Goal: Find specific page/section: Find specific page/section

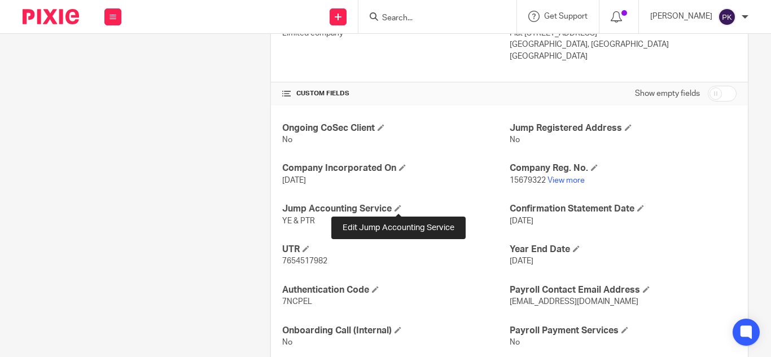
scroll to position [342, 0]
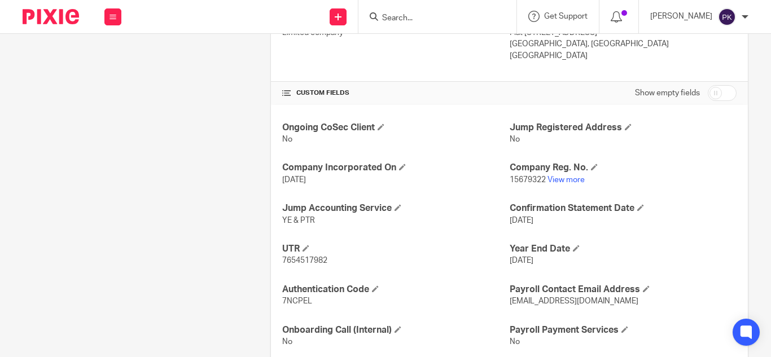
click at [381, 14] on input "Search" at bounding box center [432, 19] width 102 height 10
click at [567, 179] on link "View more" at bounding box center [565, 180] width 37 height 8
click at [394, 19] on input "Search" at bounding box center [432, 19] width 102 height 10
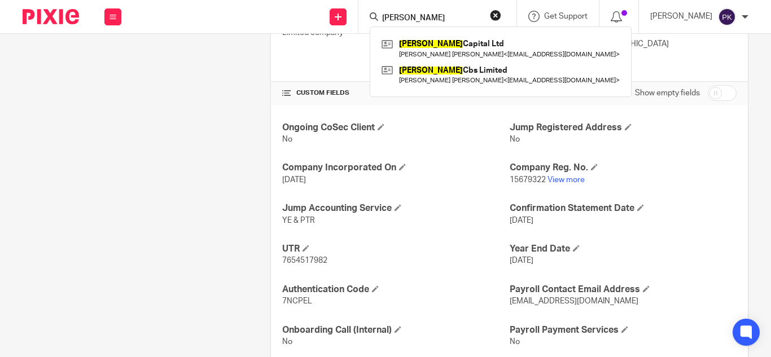
click at [409, 20] on input "sidner" at bounding box center [432, 19] width 102 height 10
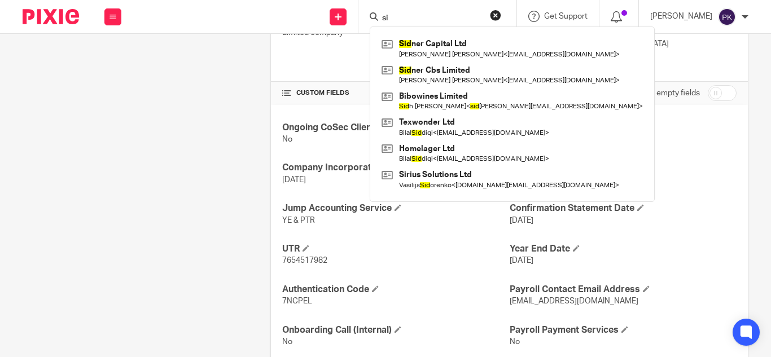
type input "s"
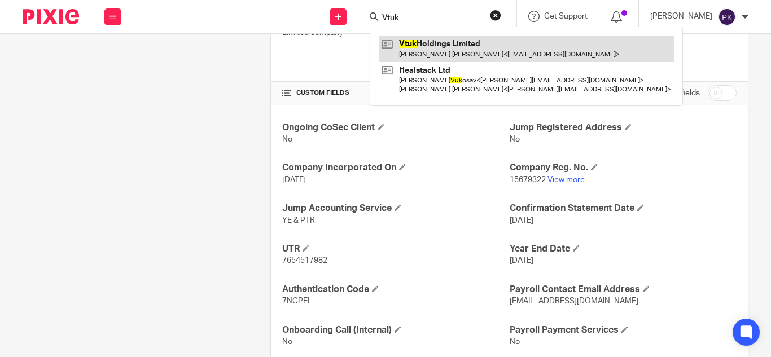
type input "Vtuk"
click at [430, 40] on link at bounding box center [525, 49] width 295 height 26
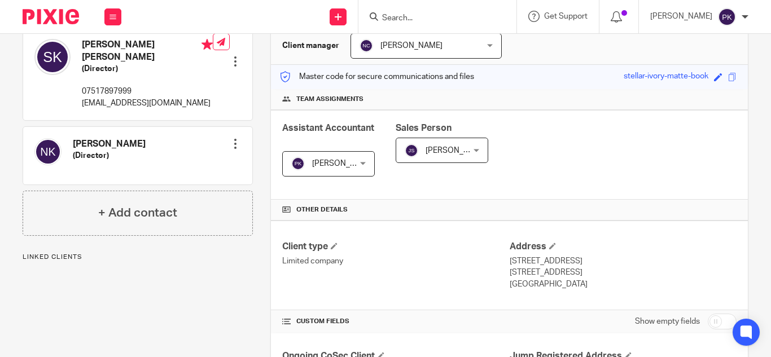
scroll to position [332, 0]
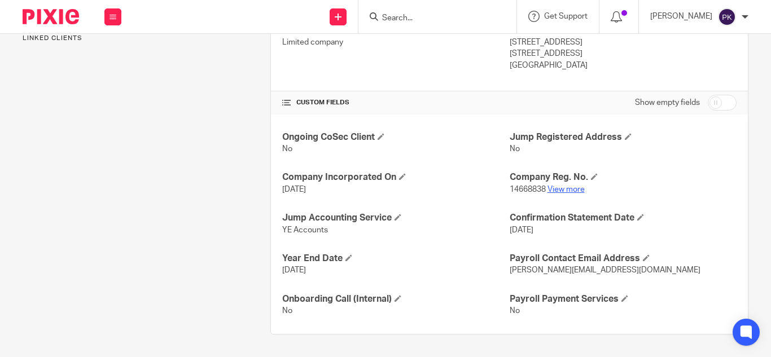
click at [566, 188] on link "View more" at bounding box center [565, 190] width 37 height 8
click at [560, 187] on link "View more" at bounding box center [565, 190] width 37 height 8
click at [397, 20] on input "Search" at bounding box center [432, 19] width 102 height 10
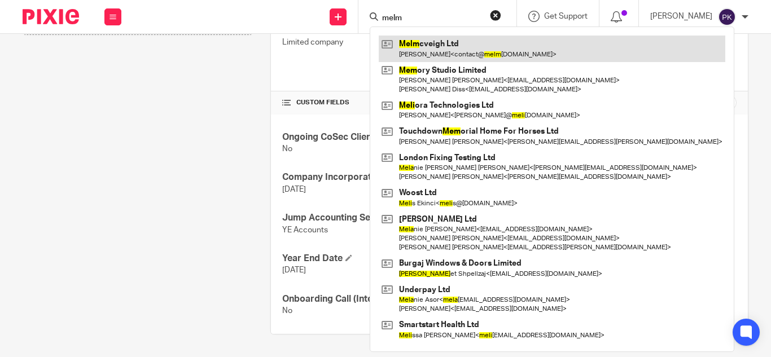
type input "melm"
click at [428, 42] on link at bounding box center [551, 49] width 346 height 26
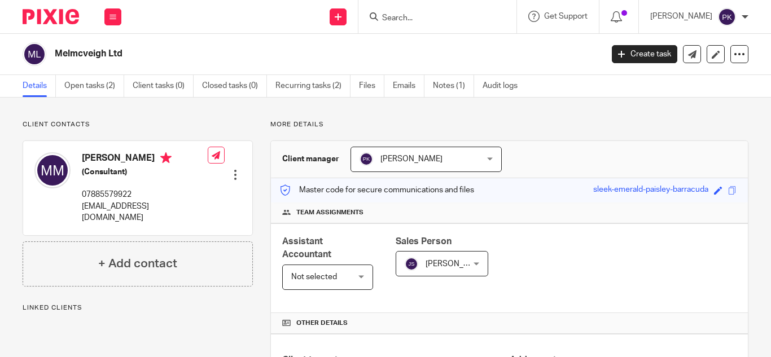
scroll to position [197, 0]
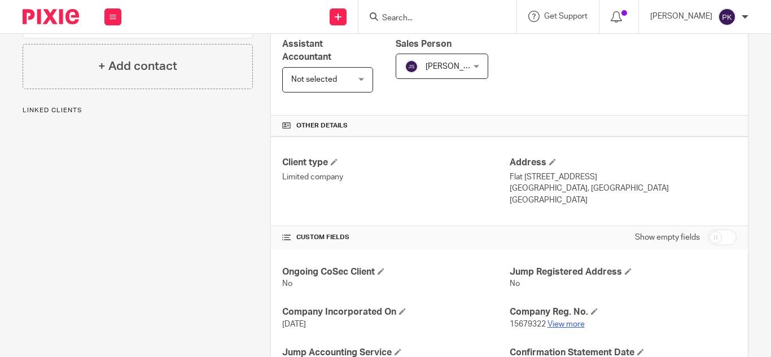
click at [569, 325] on link "View more" at bounding box center [565, 324] width 37 height 8
